Goal: Navigation & Orientation: Find specific page/section

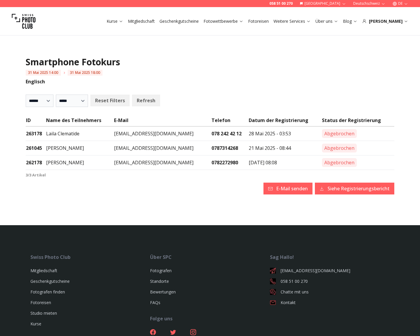
select select
click at [385, 53] on link "Profil" at bounding box center [398, 51] width 67 height 8
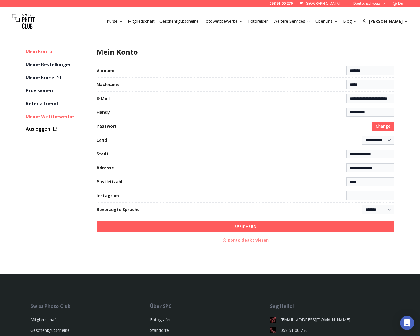
click at [48, 118] on link "Meine Wettbewerbe" at bounding box center [54, 116] width 56 height 8
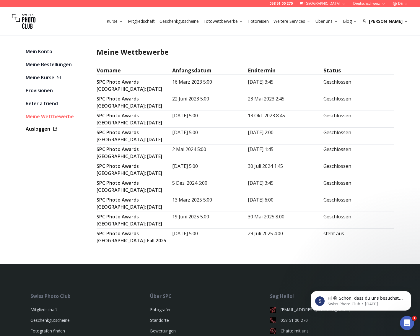
click at [407, 3] on icon "button" at bounding box center [406, 3] width 4 height 4
click at [404, 27] on link "en" at bounding box center [400, 27] width 12 height 7
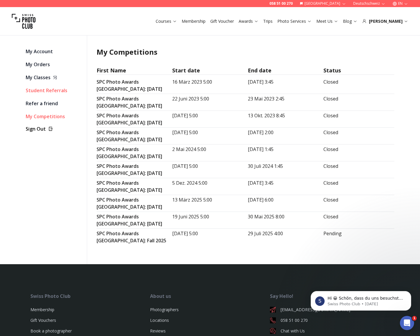
click at [41, 89] on link "Student Referrals" at bounding box center [54, 90] width 56 height 8
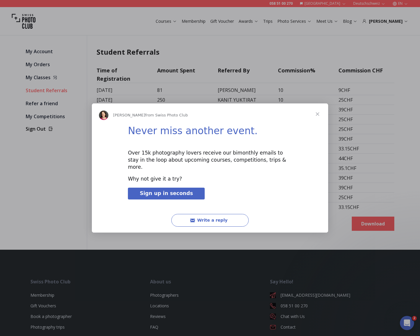
click at [319, 117] on span "Close" at bounding box center [317, 113] width 21 height 21
